Goal: Task Accomplishment & Management: Use online tool/utility

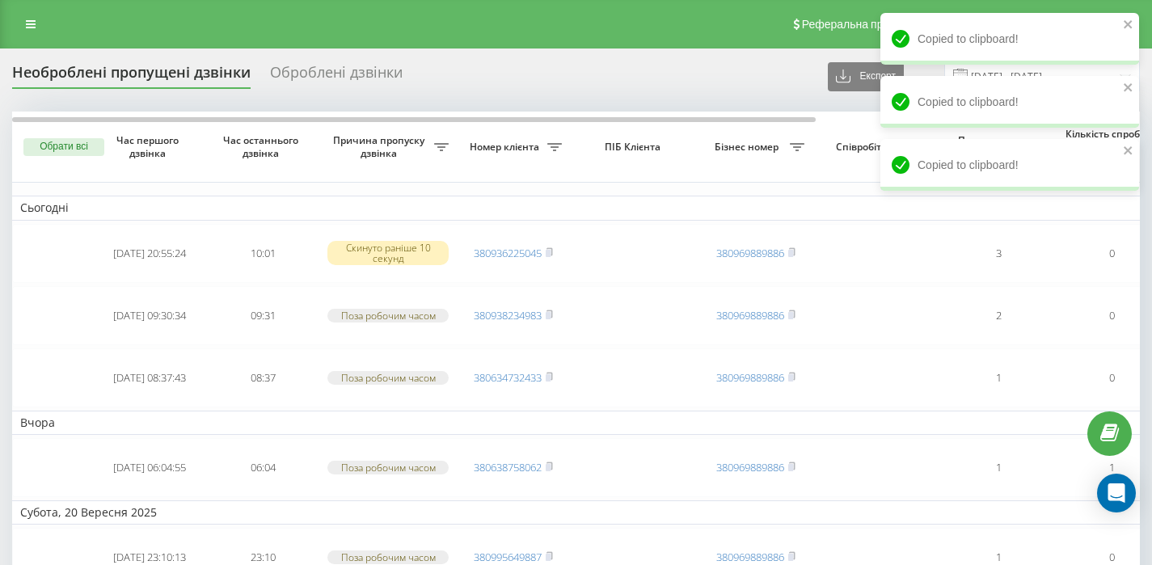
click at [20, 15] on link at bounding box center [30, 24] width 29 height 23
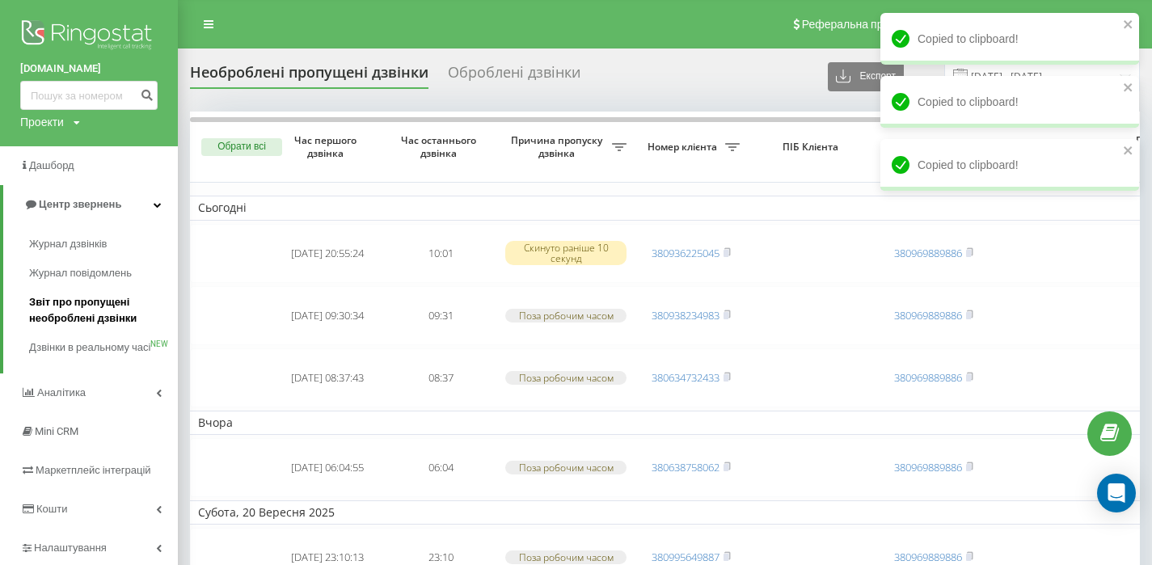
click at [65, 306] on span "Звіт про пропущені необроблені дзвінки" at bounding box center [99, 310] width 141 height 32
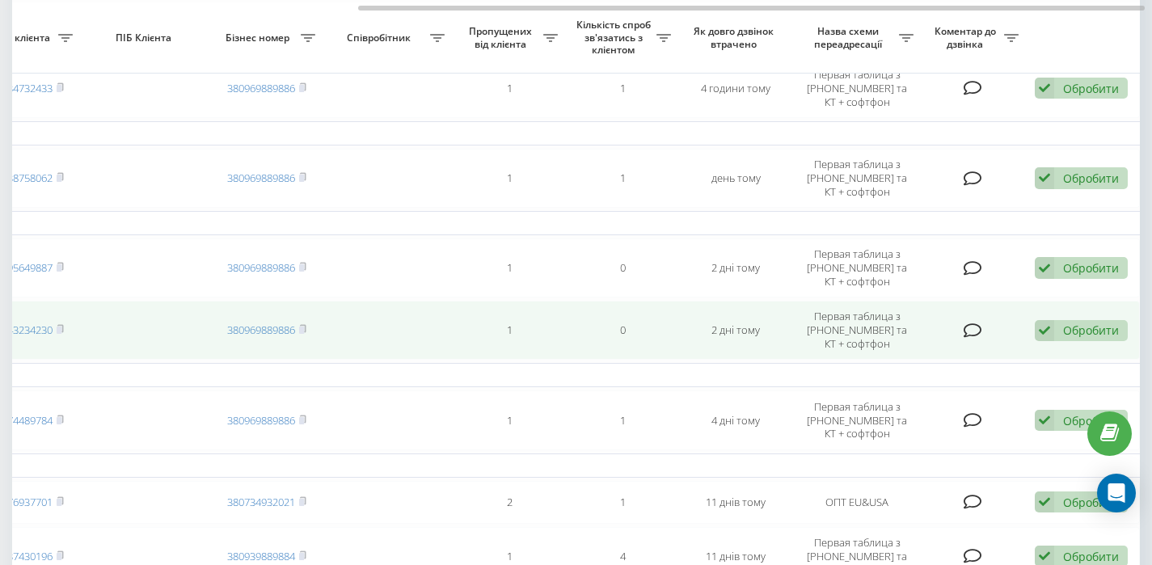
click at [1073, 332] on div "Обробити" at bounding box center [1091, 330] width 56 height 15
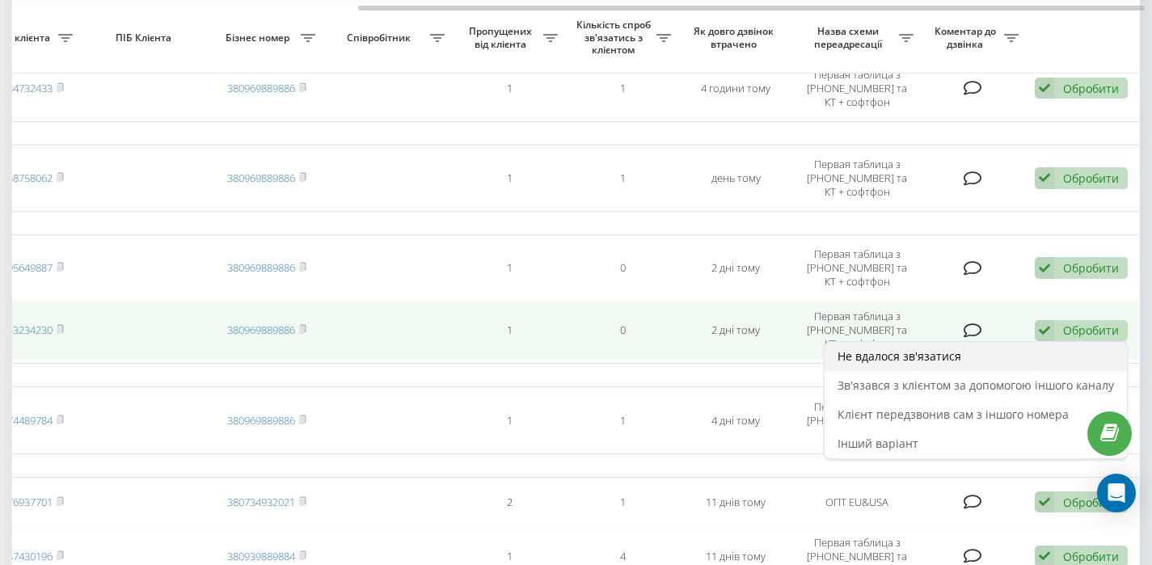
click at [895, 360] on span "Не вдалося зв'язатися" at bounding box center [900, 355] width 124 height 15
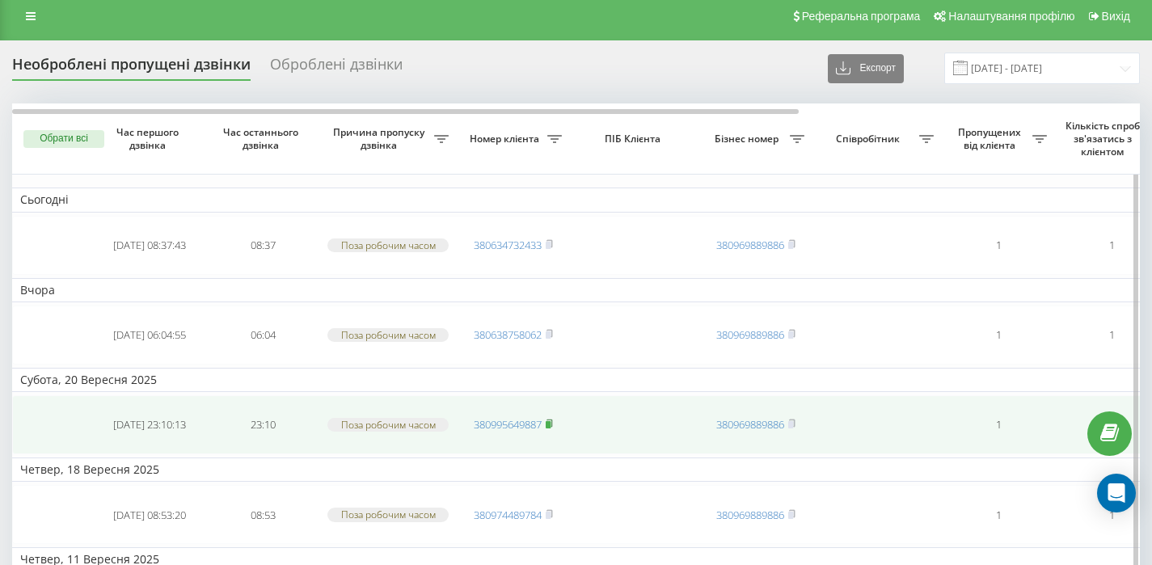
click at [551, 424] on rect at bounding box center [548, 424] width 5 height 7
